Goal: Check status: Check status

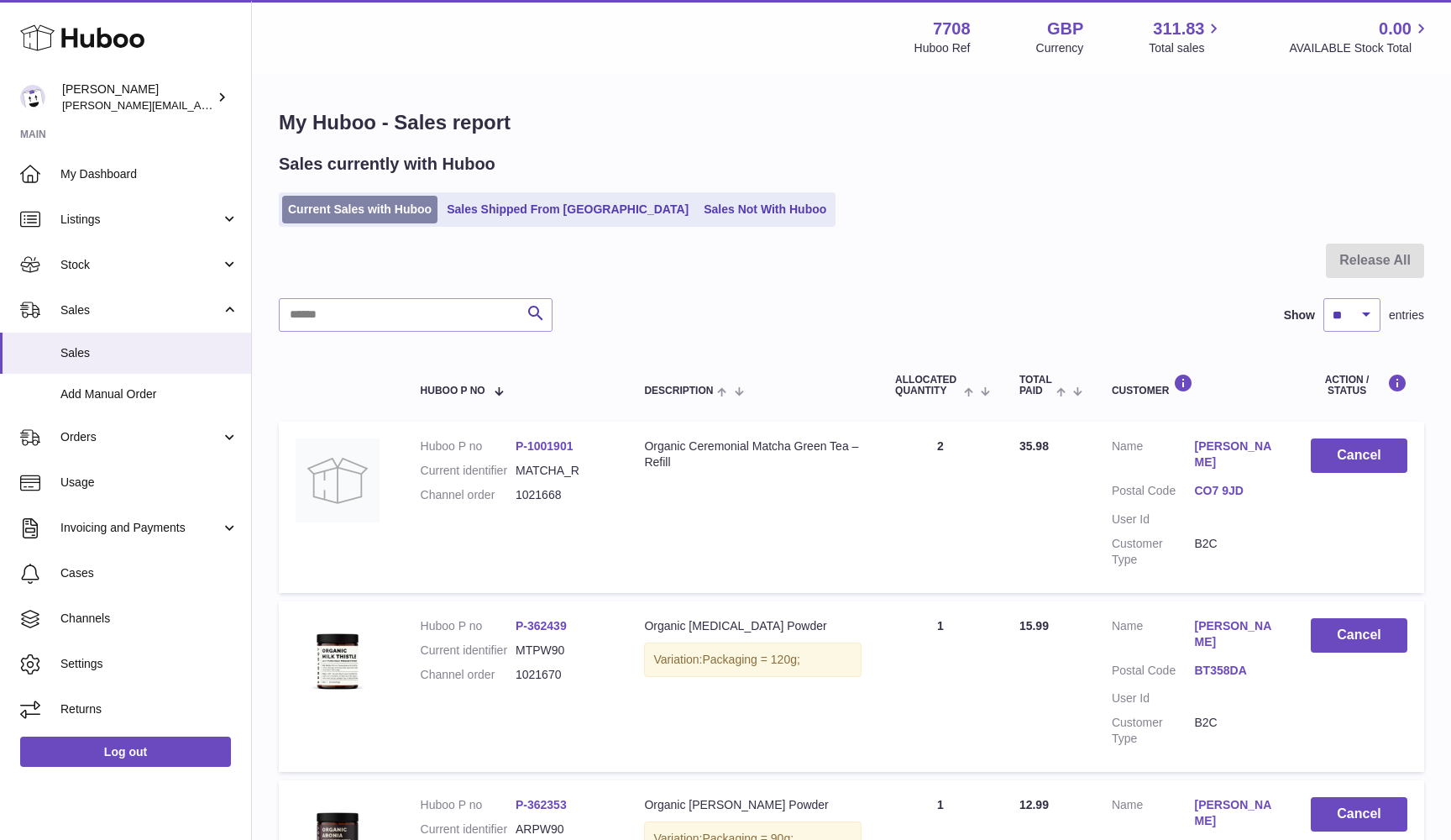
click at [401, 205] on link "Current Sales with Huboo" at bounding box center [360, 209] width 156 height 28
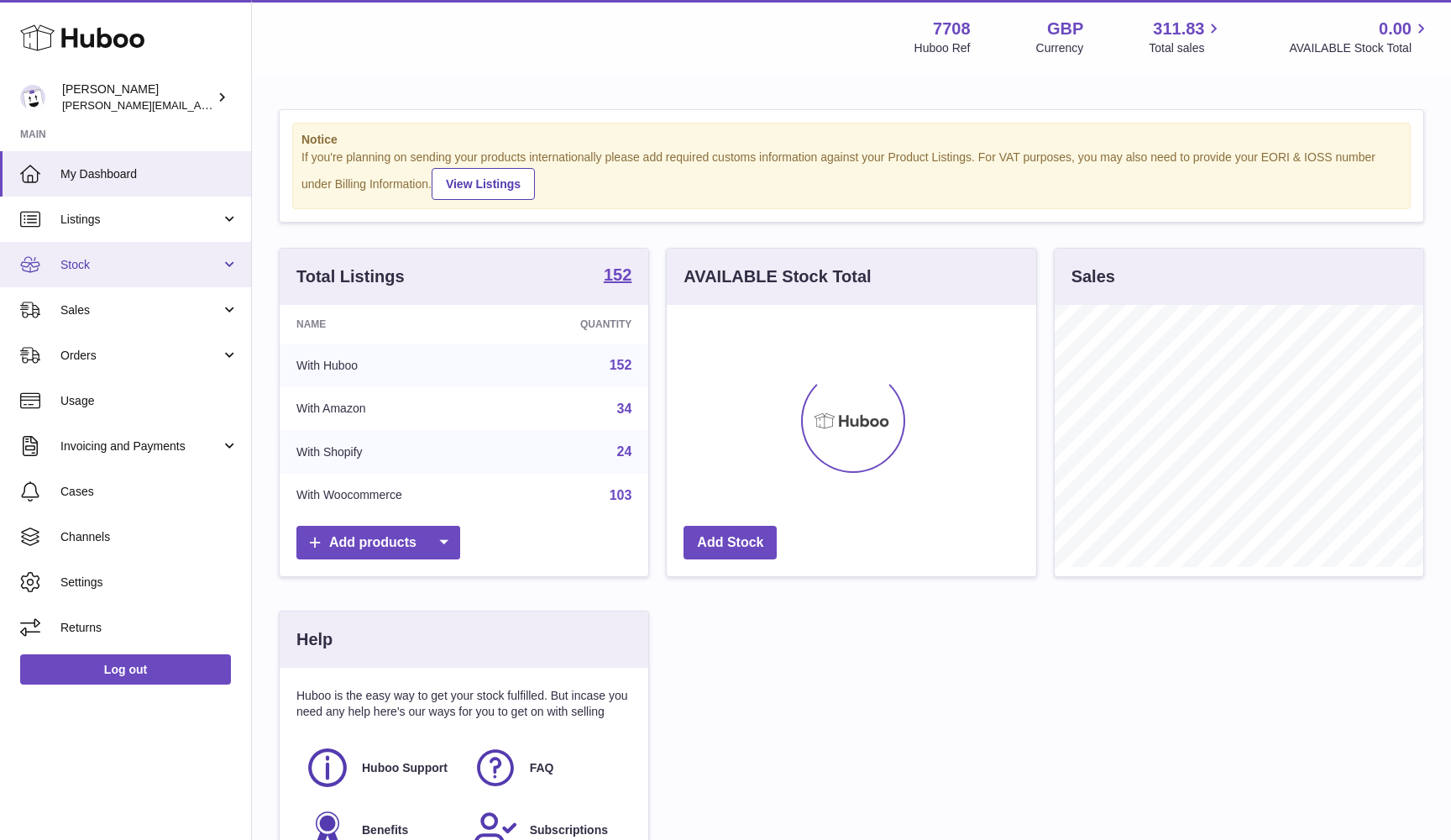
scroll to position [262, 369]
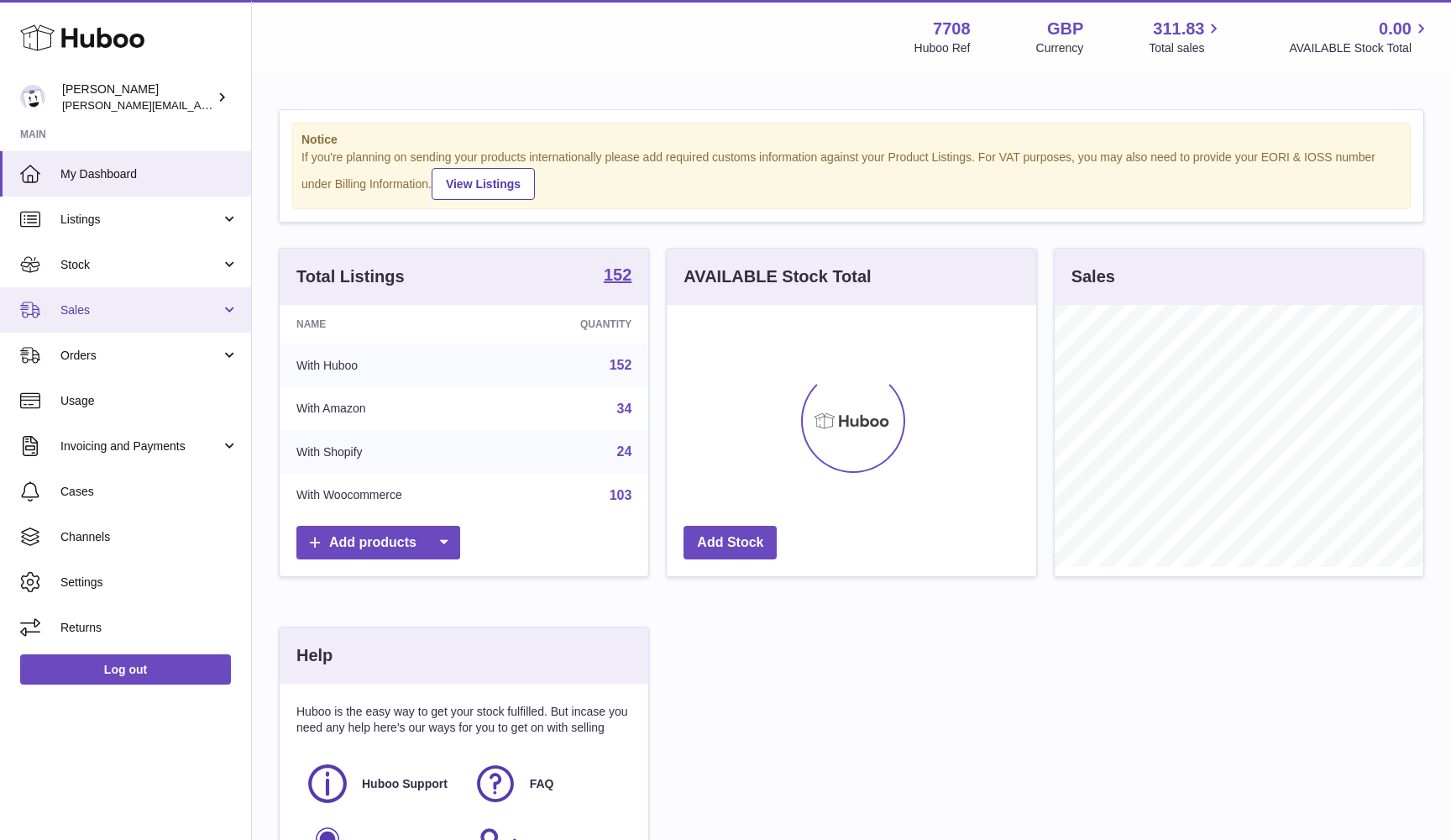
click at [132, 314] on span "Sales" at bounding box center [140, 310] width 160 height 16
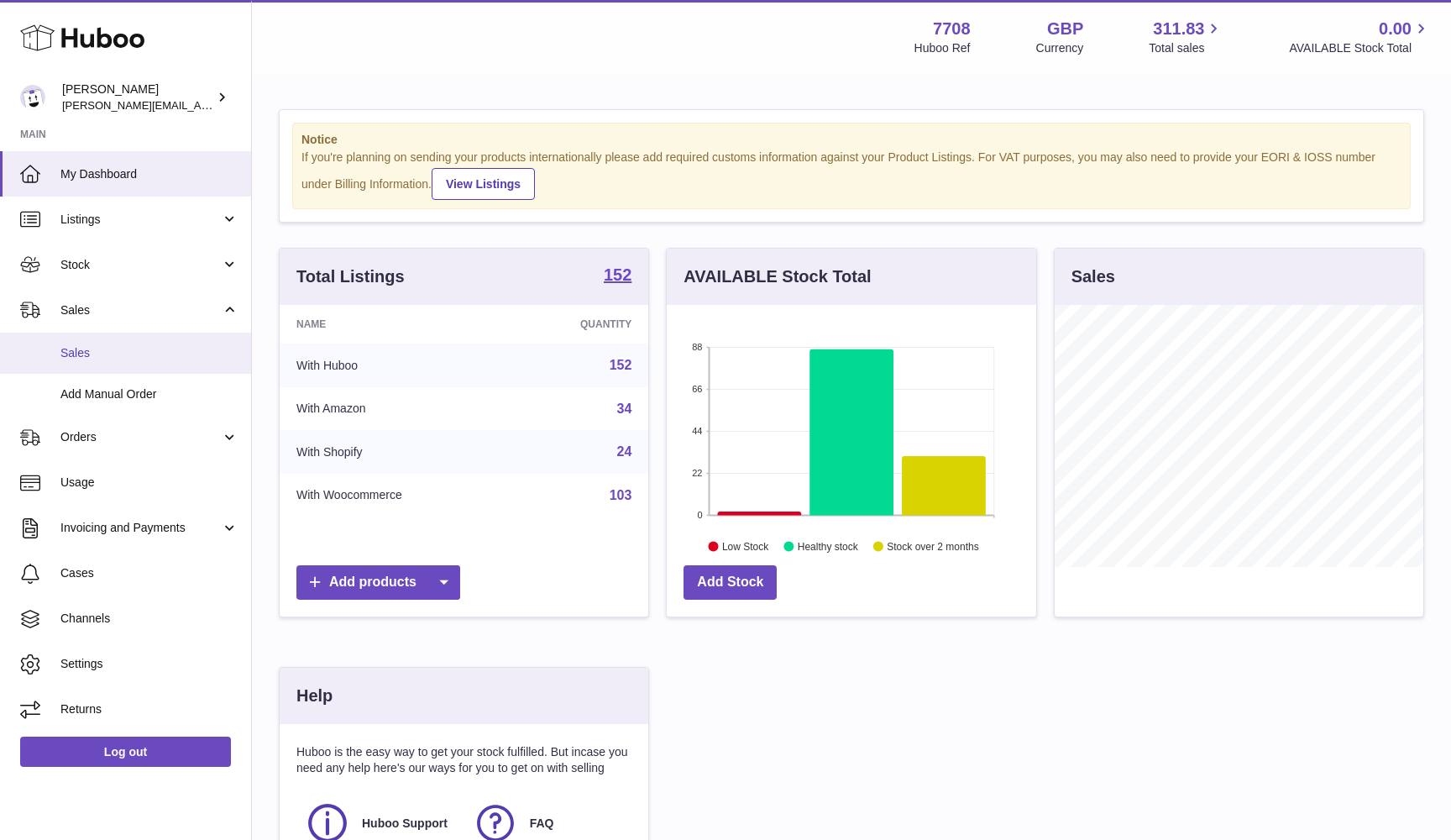
click at [118, 351] on span "Sales" at bounding box center [150, 353] width 178 height 16
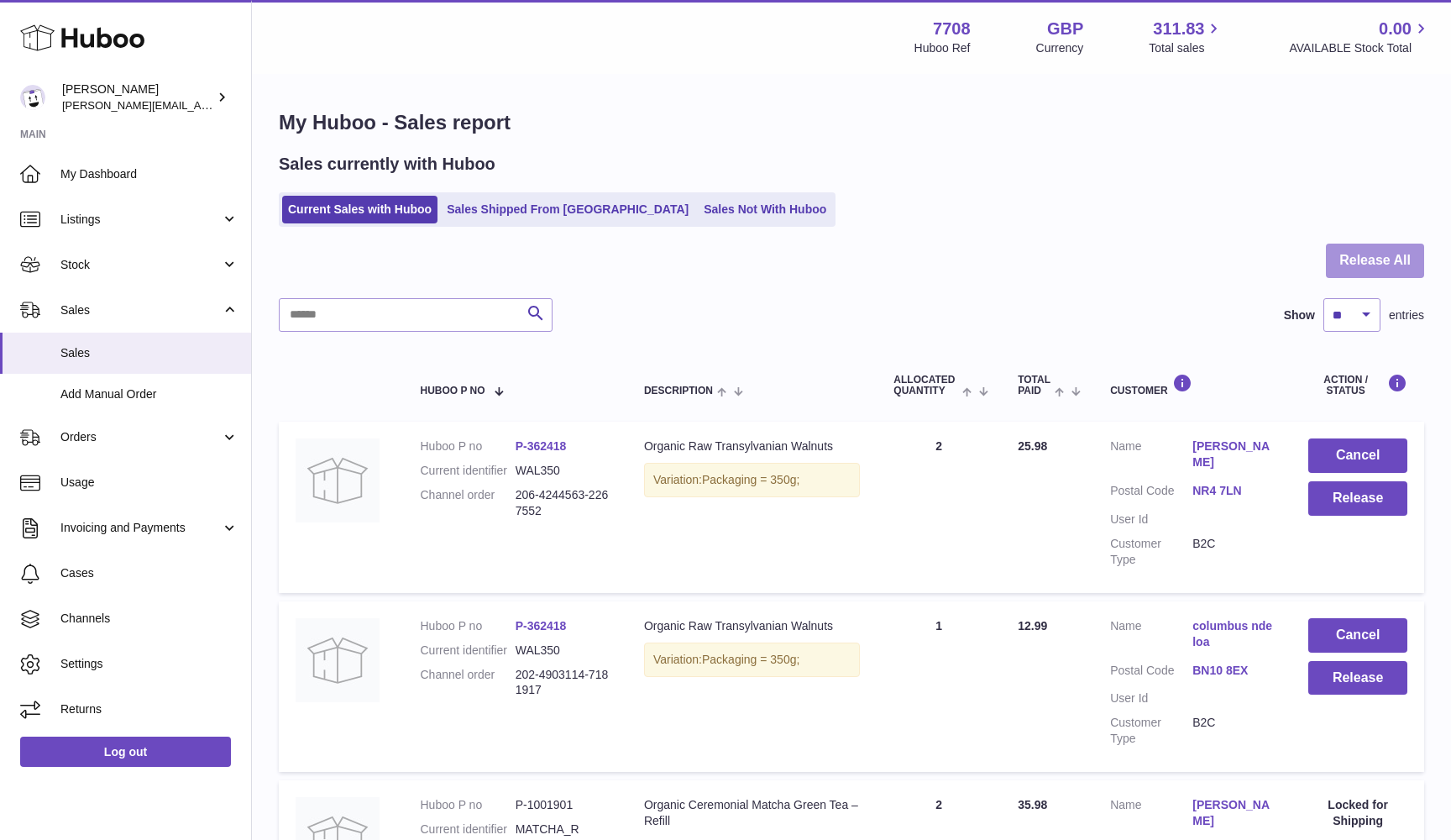
click at [1411, 262] on button "Release All" at bounding box center [1376, 260] width 99 height 35
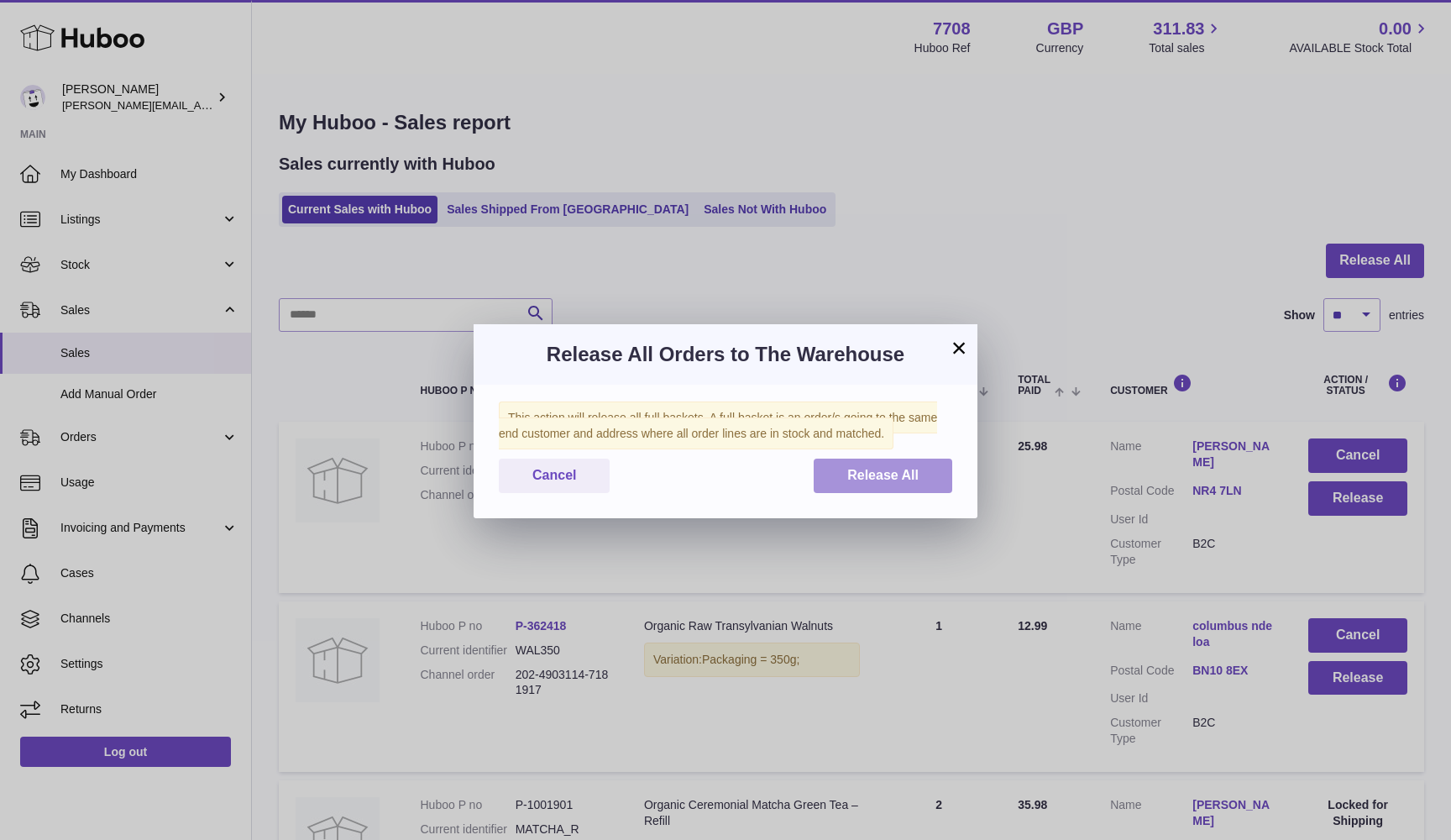
click at [849, 471] on span "Release All" at bounding box center [883, 475] width 72 height 15
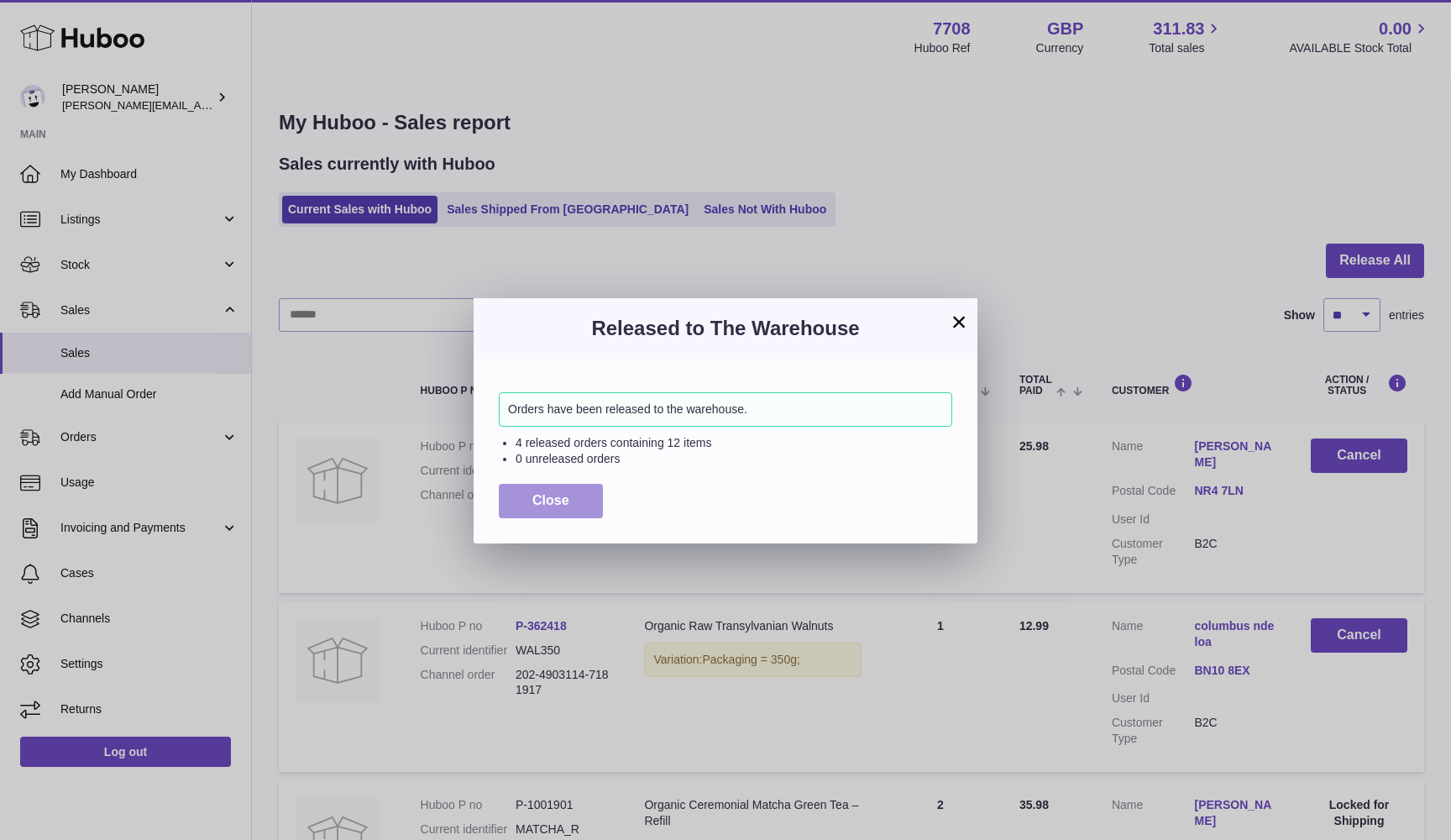
click at [517, 499] on button "Close" at bounding box center [551, 501] width 104 height 35
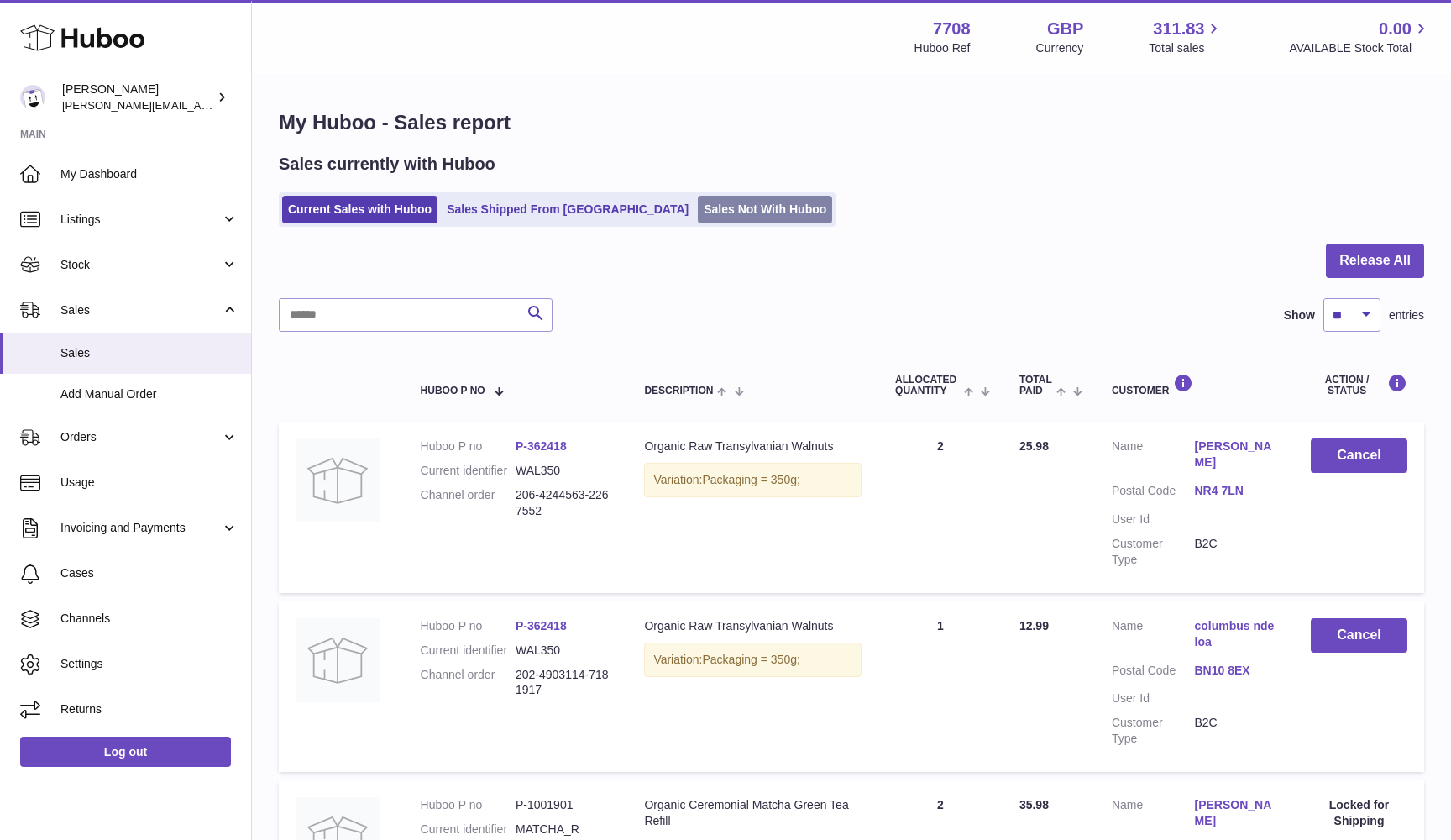
click at [698, 215] on link "Sales Not With Huboo" at bounding box center [765, 209] width 134 height 28
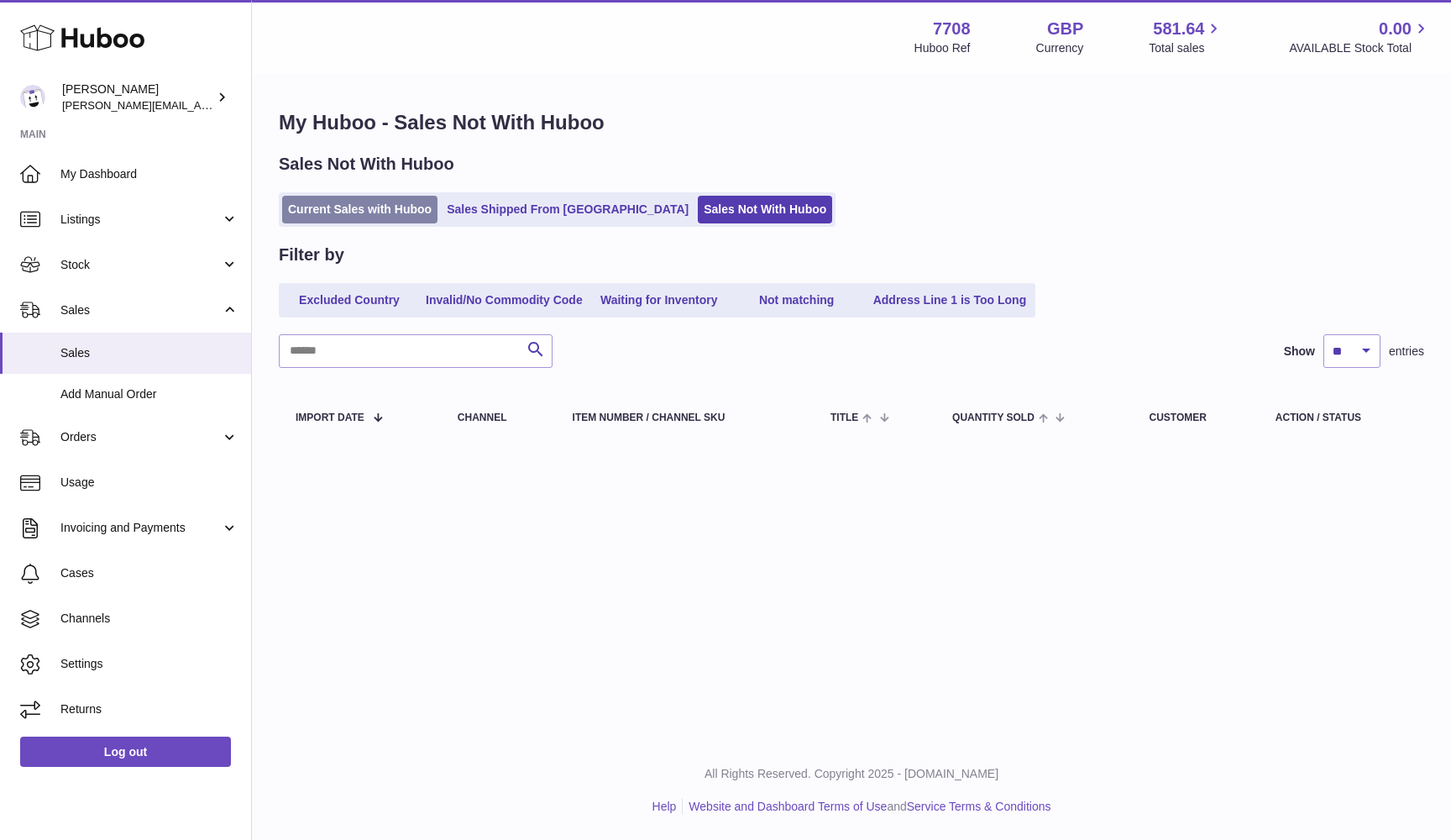
click at [332, 211] on link "Current Sales with Huboo" at bounding box center [360, 209] width 156 height 28
